Goal: Information Seeking & Learning: Understand process/instructions

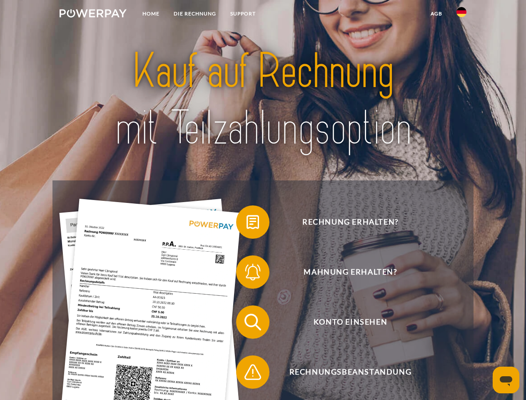
click at [93, 15] on img at bounding box center [93, 13] width 67 height 8
click at [461, 15] on img at bounding box center [461, 12] width 10 height 10
click at [436, 14] on link "agb" at bounding box center [436, 13] width 26 height 15
click at [246, 224] on span at bounding box center [240, 222] width 42 height 42
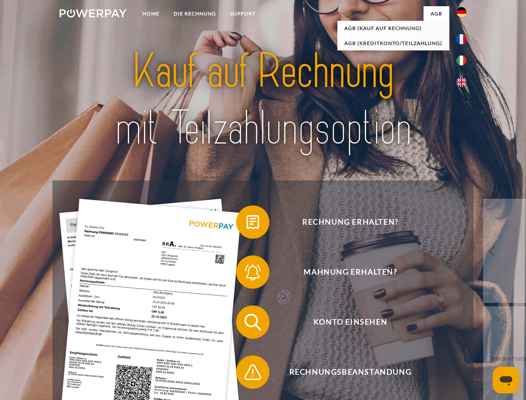
click at [246, 274] on span at bounding box center [240, 272] width 42 height 42
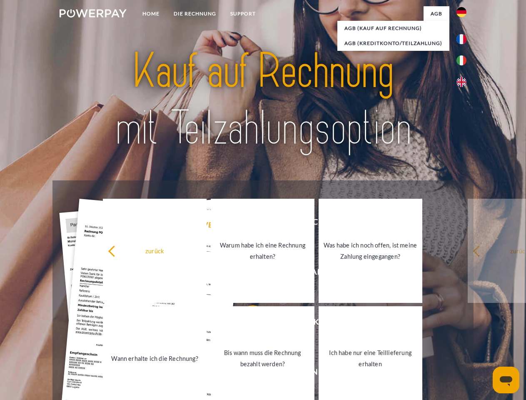
click at [246, 323] on link "Bis wann muss die Rechnung bezahlt werden?" at bounding box center [263, 358] width 104 height 104
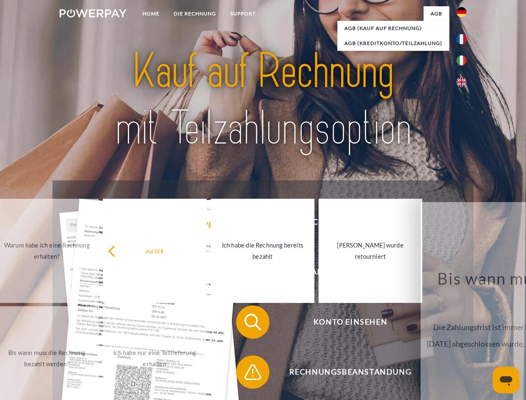
click at [246, 373] on span at bounding box center [240, 372] width 42 height 42
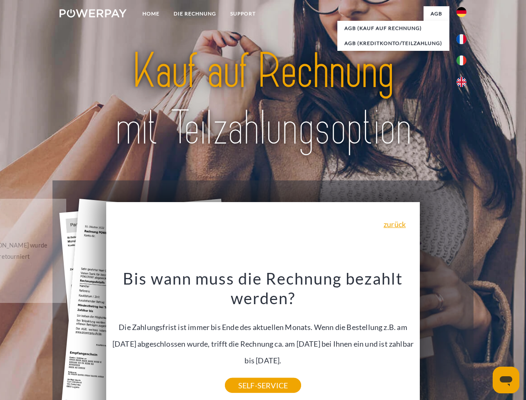
click at [506, 380] on icon "Messaging-Fenster öffnen" at bounding box center [506, 381] width 12 height 10
